Goal: Complete application form

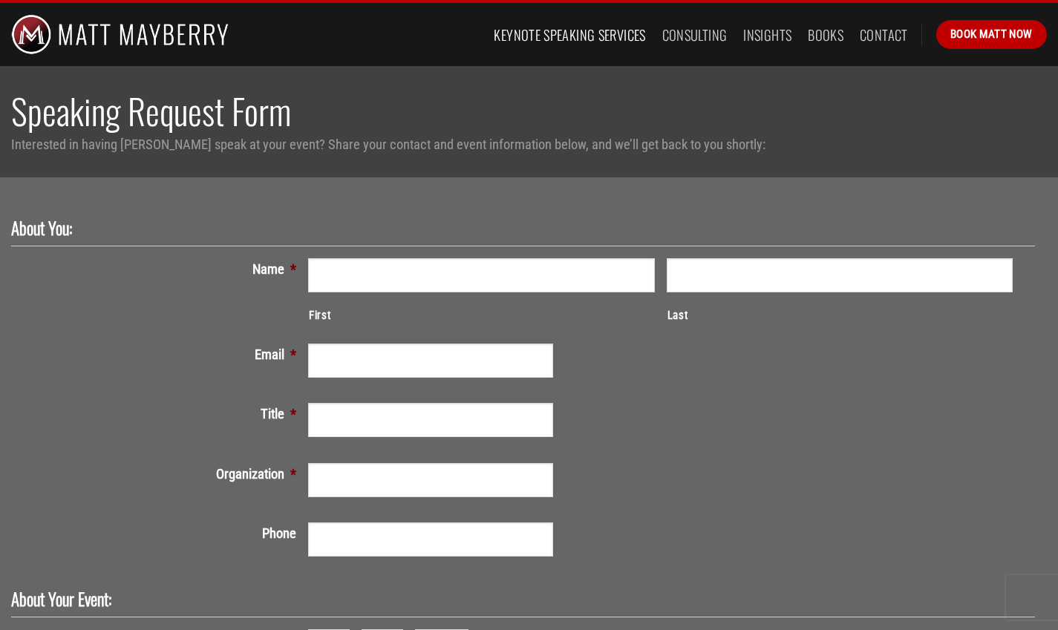
click at [520, 33] on link "Keynote Speaking Services" at bounding box center [569, 35] width 151 height 27
